Goal: Task Accomplishment & Management: Use online tool/utility

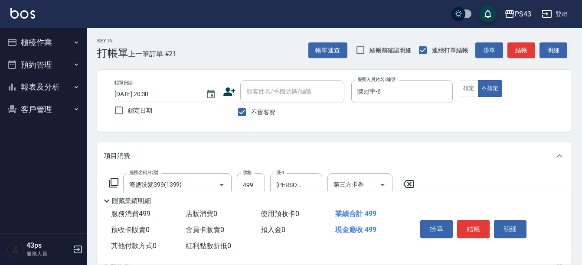
scroll to position [43, 0]
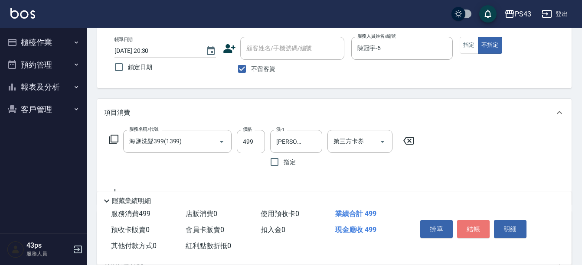
click at [477, 225] on button "結帳" at bounding box center [473, 229] width 33 height 18
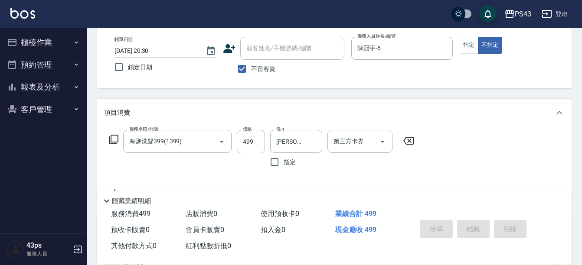
type input "[DATE] 21:26"
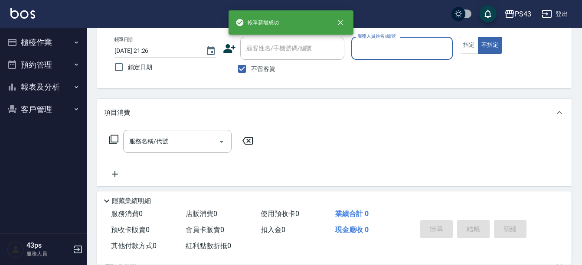
scroll to position [0, 0]
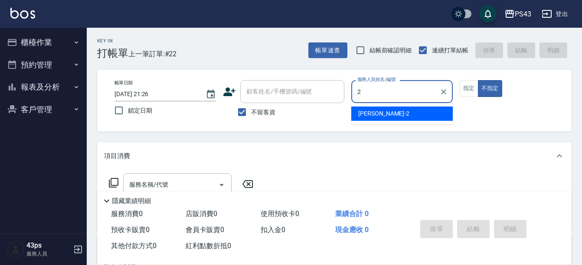
type input "安肯-2"
type button "false"
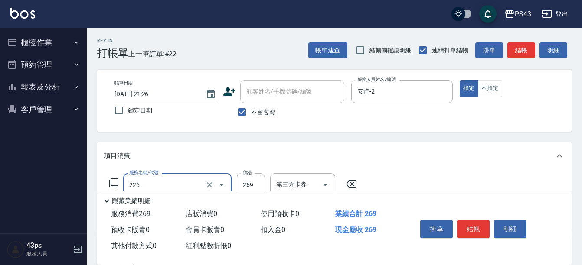
type input "洗剪269(226)"
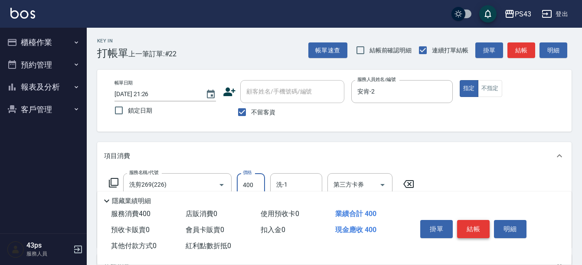
type input "400"
click at [479, 234] on button "結帳" at bounding box center [473, 229] width 33 height 18
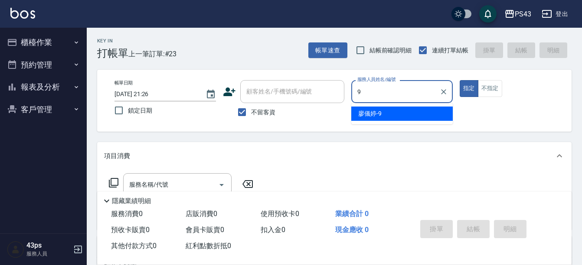
type input "廖儀婷-9"
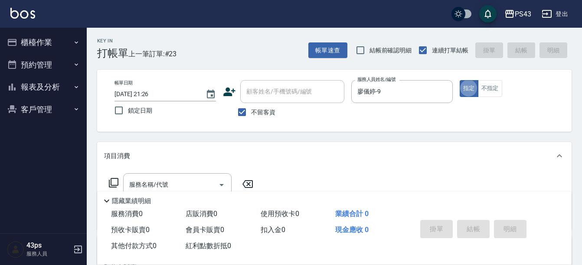
type button "true"
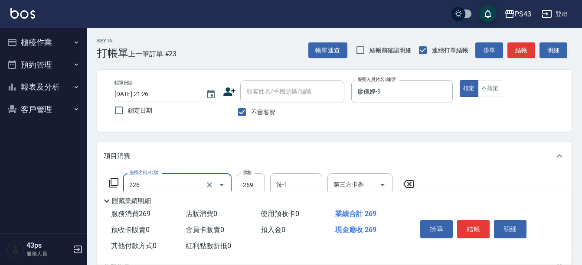
type input "洗剪269(226)"
type input "300"
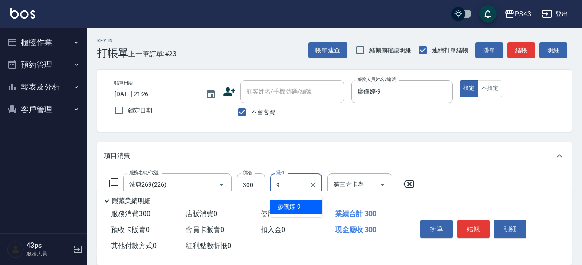
type input "廖儀婷-9"
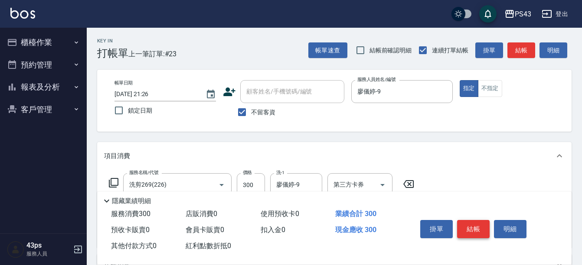
click at [473, 227] on button "結帳" at bounding box center [473, 229] width 33 height 18
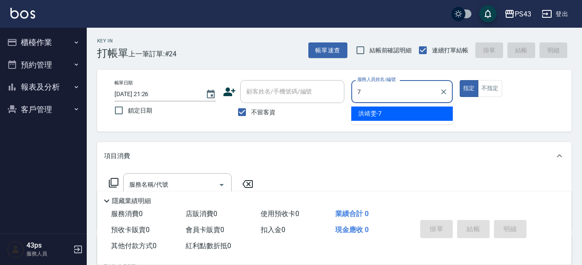
type input "[PERSON_NAME]-7"
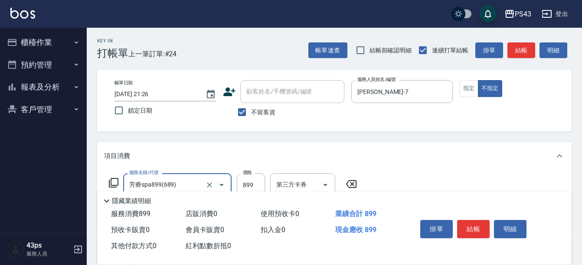
type input "芳療spa899(689)"
type input "999"
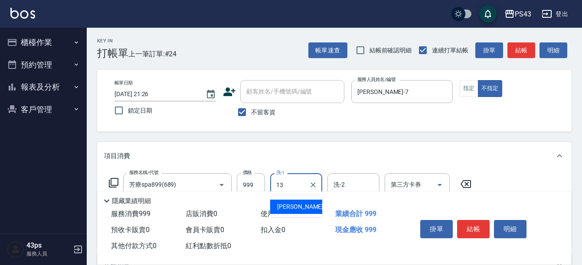
type input "[PERSON_NAME]-13"
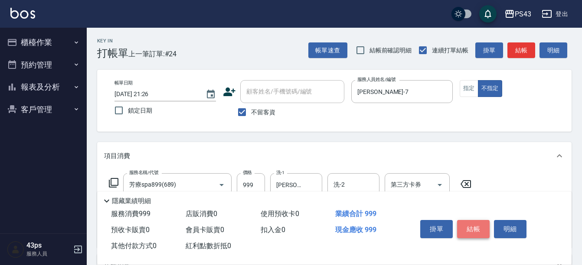
click at [475, 225] on button "結帳" at bounding box center [473, 229] width 33 height 18
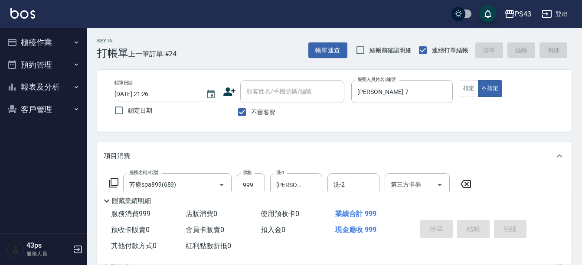
type input "[DATE] 21:27"
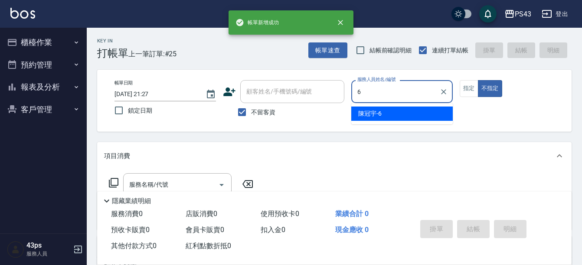
type input "陳冠宇-6"
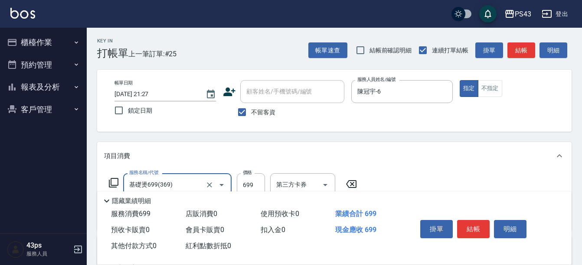
type input "基礎燙699(369)"
type input "[PERSON_NAME]-13"
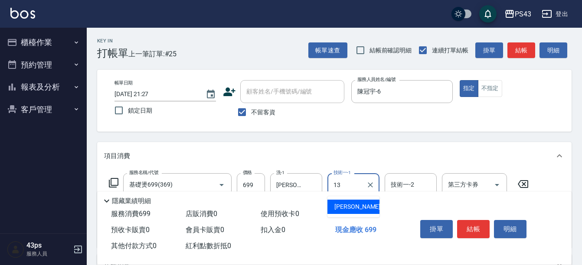
type input "[PERSON_NAME]-13"
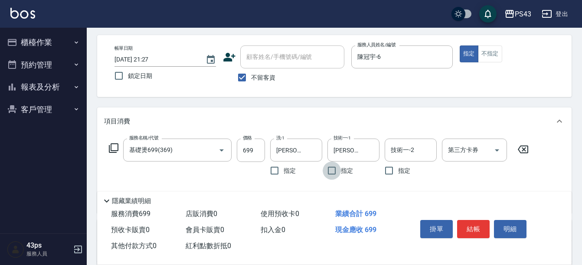
scroll to position [87, 0]
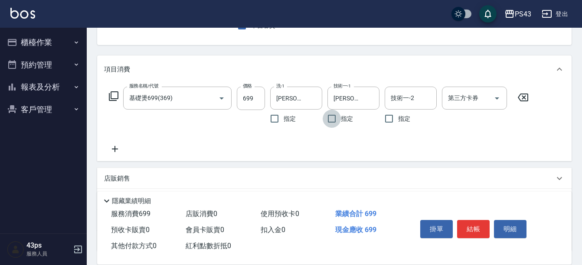
drag, startPoint x: 108, startPoint y: 206, endPoint x: 126, endPoint y: 215, distance: 20.6
drag, startPoint x: 126, startPoint y: 215, endPoint x: 109, endPoint y: 98, distance: 117.4
click at [109, 98] on icon at bounding box center [114, 96] width 10 height 10
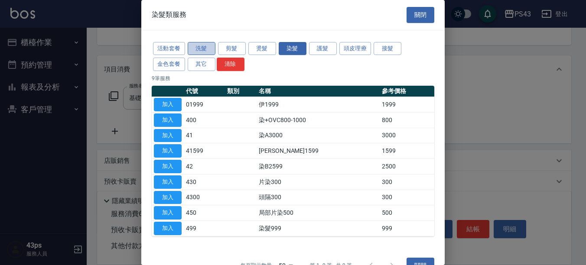
click at [204, 49] on button "洗髮" at bounding box center [202, 48] width 28 height 13
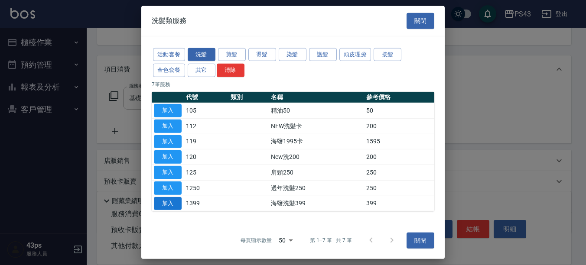
click at [178, 204] on button "加入" at bounding box center [168, 203] width 28 height 13
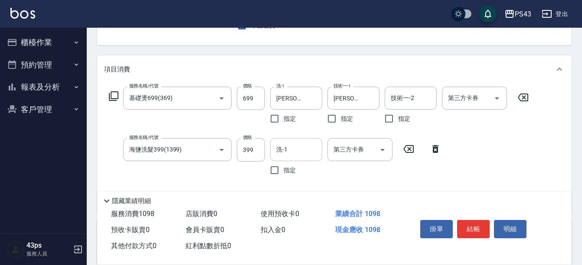
click at [282, 154] on input "洗-1" at bounding box center [296, 149] width 44 height 15
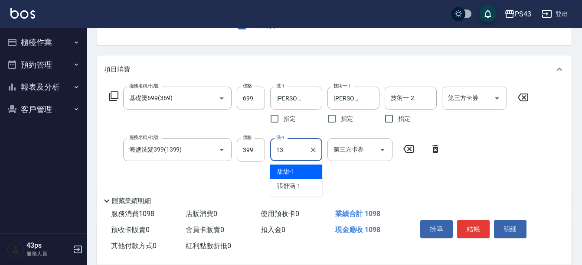
type input "[PERSON_NAME]-13"
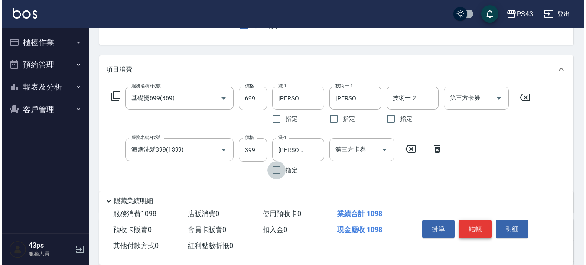
scroll to position [0, 0]
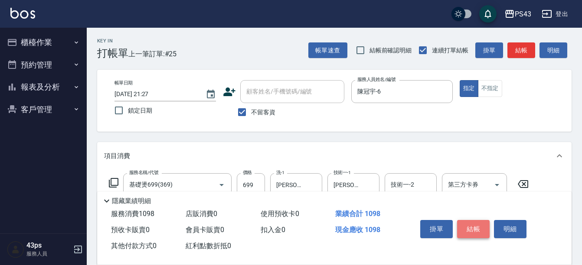
click at [473, 225] on button "結帳" at bounding box center [473, 229] width 33 height 18
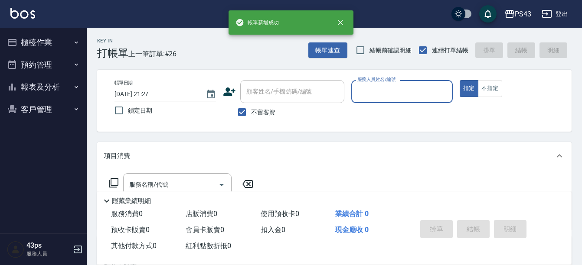
click at [52, 47] on button "櫃檯作業" at bounding box center [43, 42] width 80 height 23
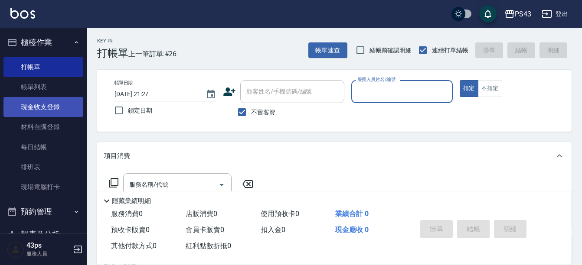
click at [66, 107] on link "現金收支登錄" at bounding box center [43, 107] width 80 height 20
